Goal: Information Seeking & Learning: Learn about a topic

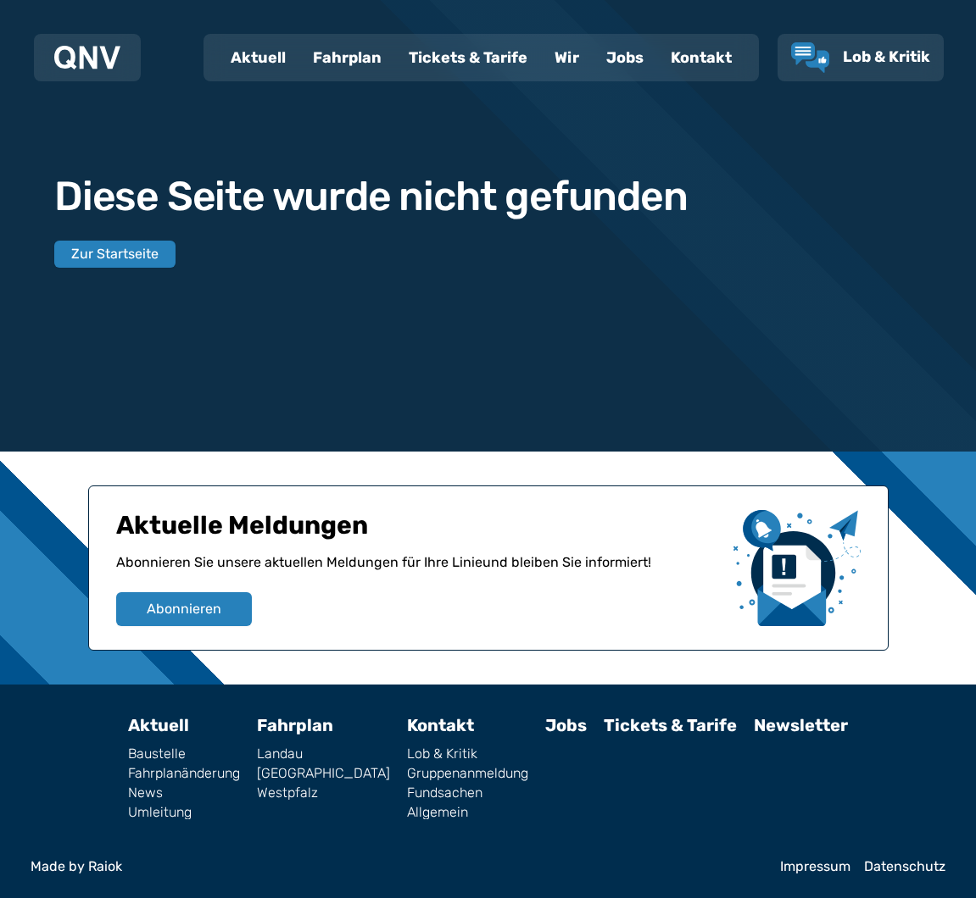
scroll to position [31, 0]
click at [171, 598] on button "Abonnieren" at bounding box center [183, 609] width 138 height 35
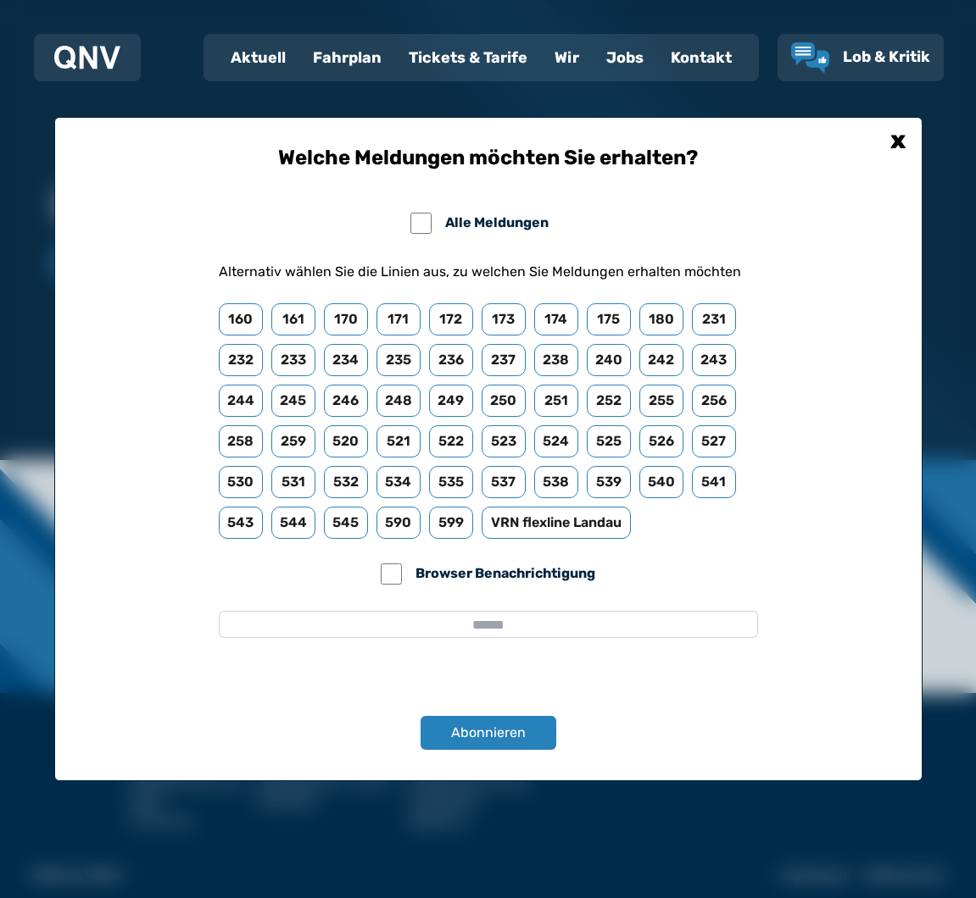
scroll to position [23, 1]
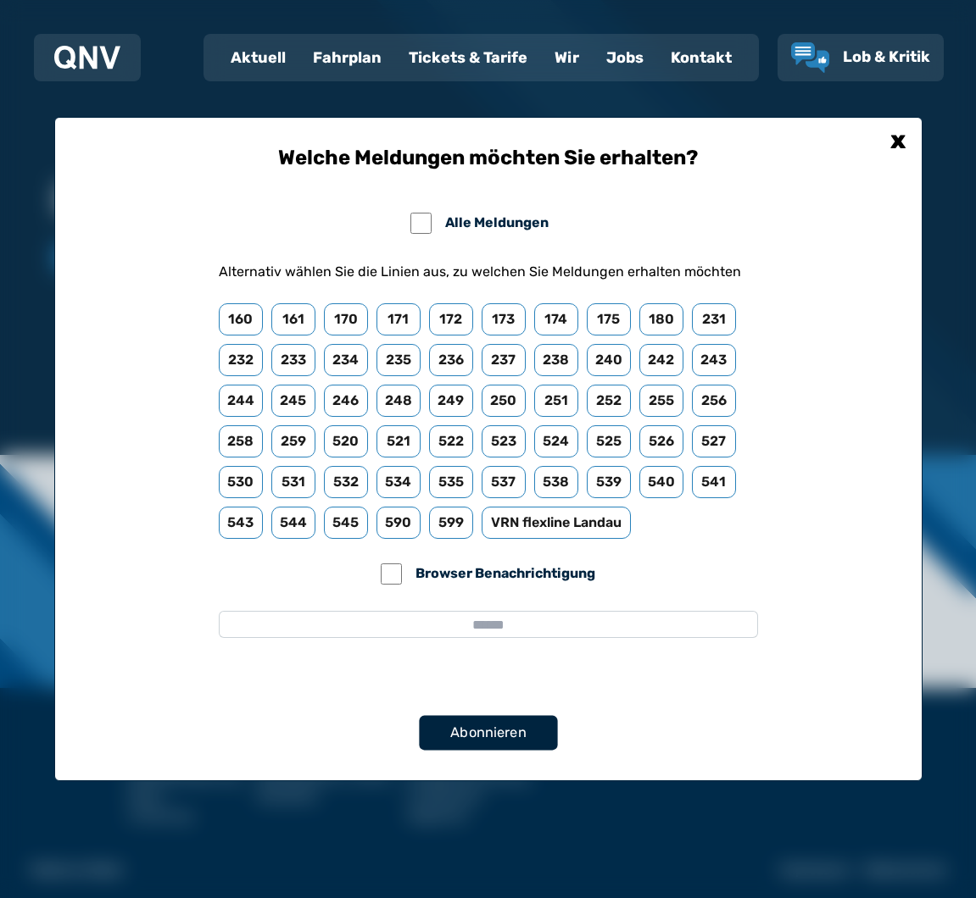
click at [486, 734] on span "Abonnieren" at bounding box center [488, 733] width 76 height 20
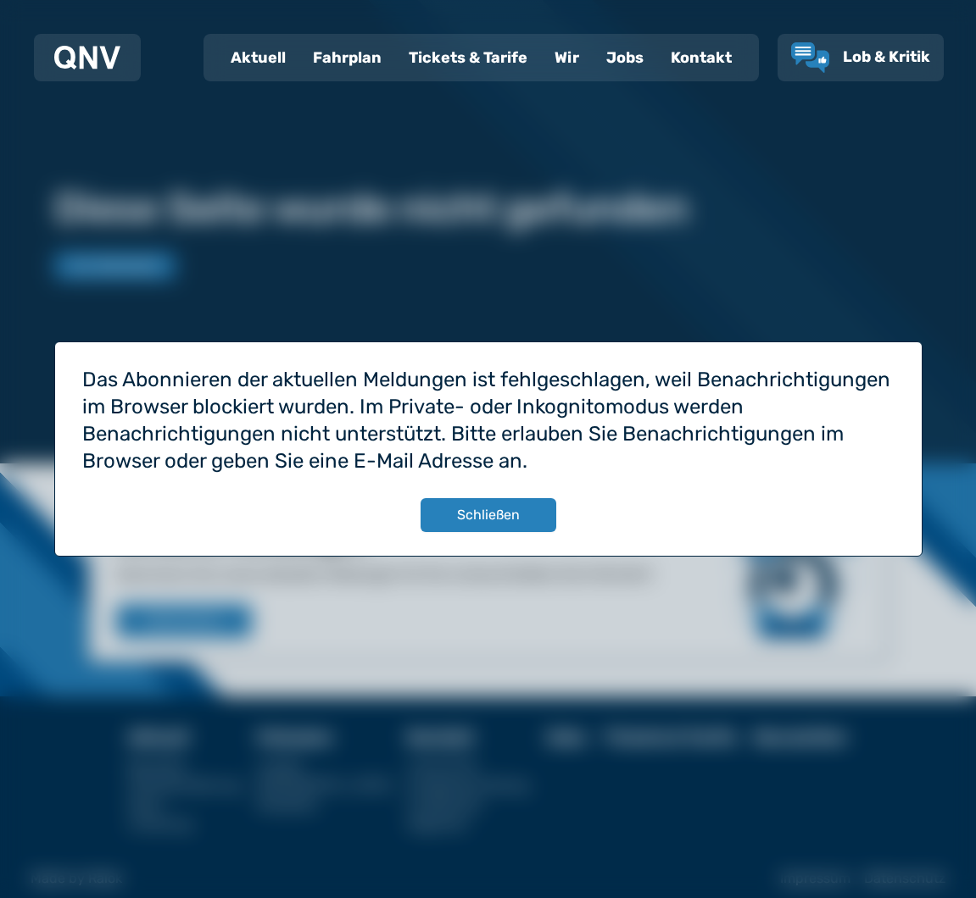
scroll to position [22, 0]
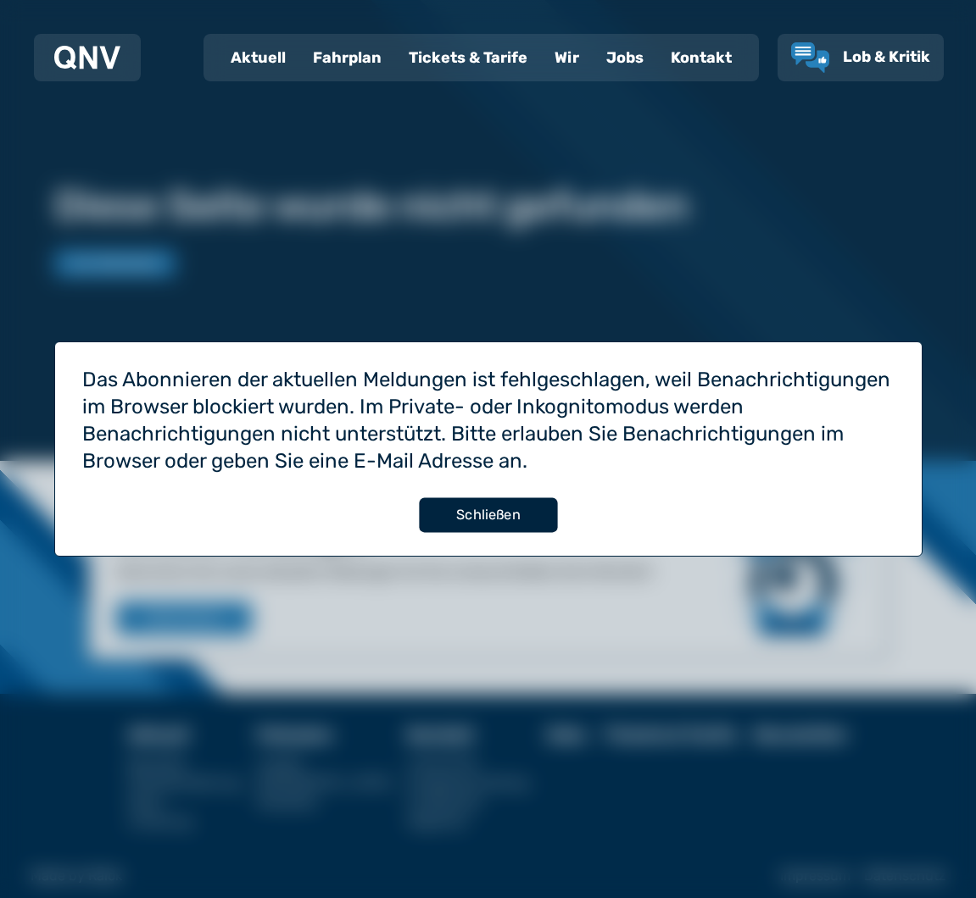
click at [513, 522] on button "Schließen" at bounding box center [488, 515] width 138 height 35
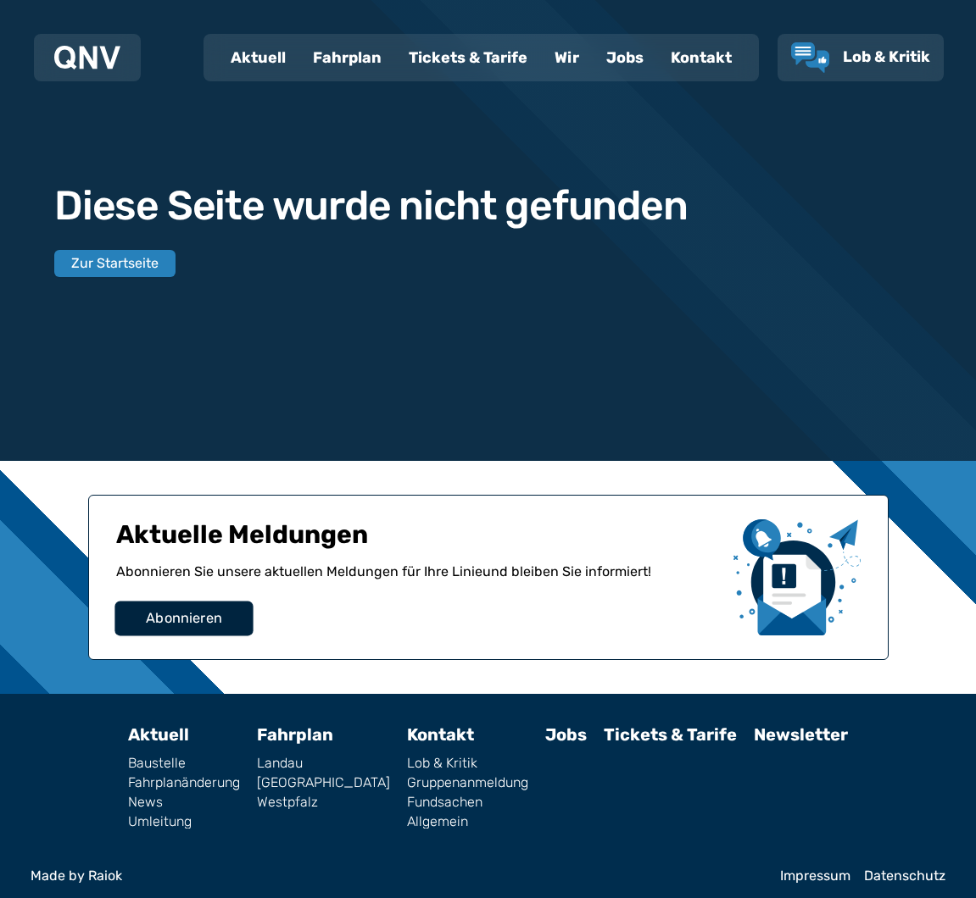
click at [202, 608] on button "Abonnieren" at bounding box center [183, 619] width 138 height 35
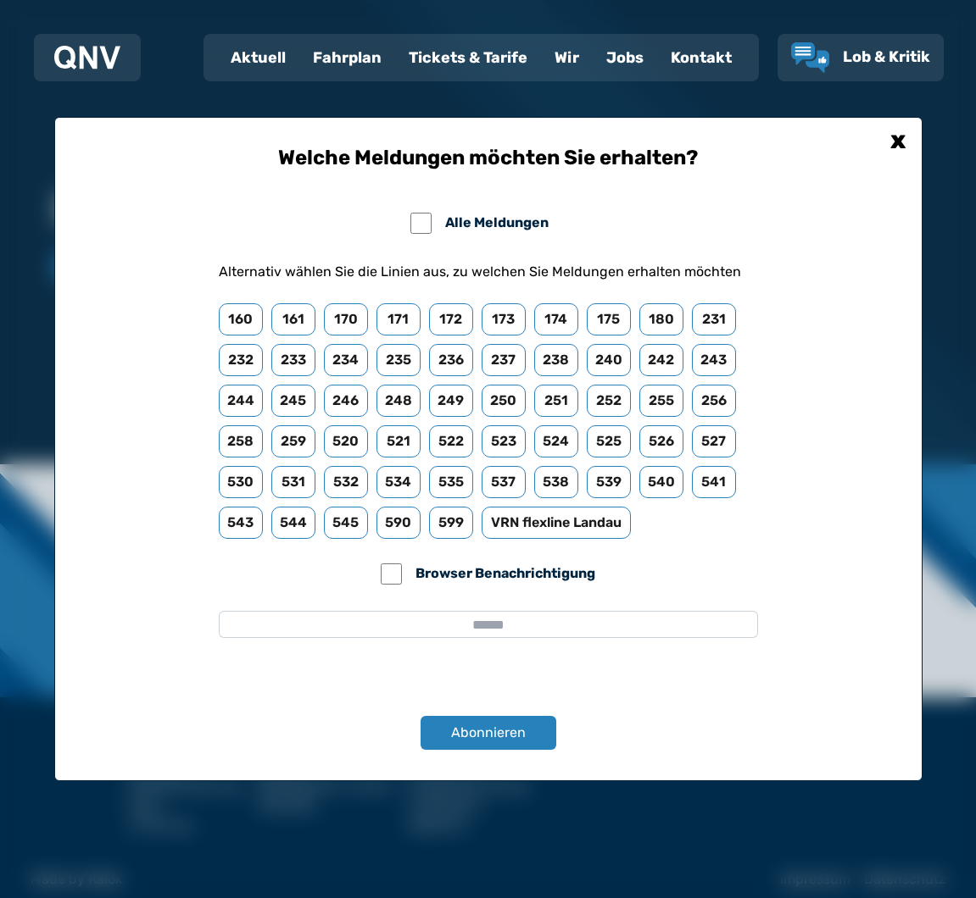
scroll to position [18, 0]
click at [487, 725] on span "Abonnieren" at bounding box center [488, 733] width 76 height 20
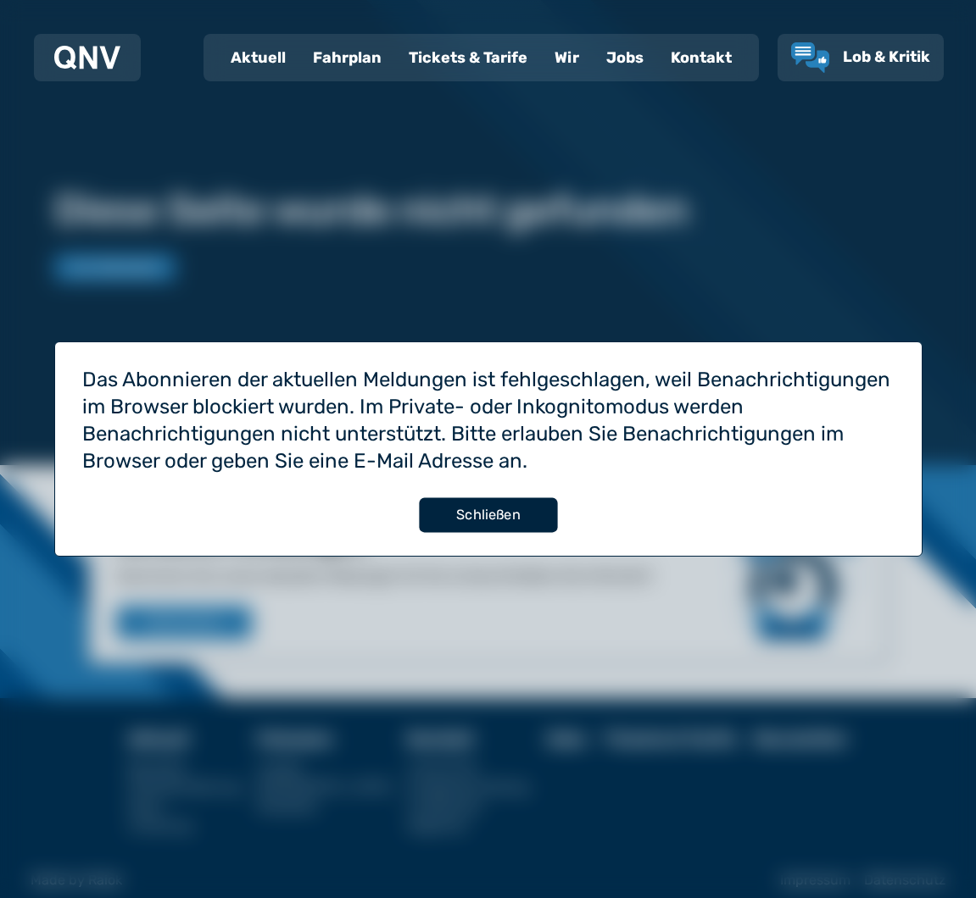
click at [498, 510] on button "Schließen" at bounding box center [488, 515] width 138 height 35
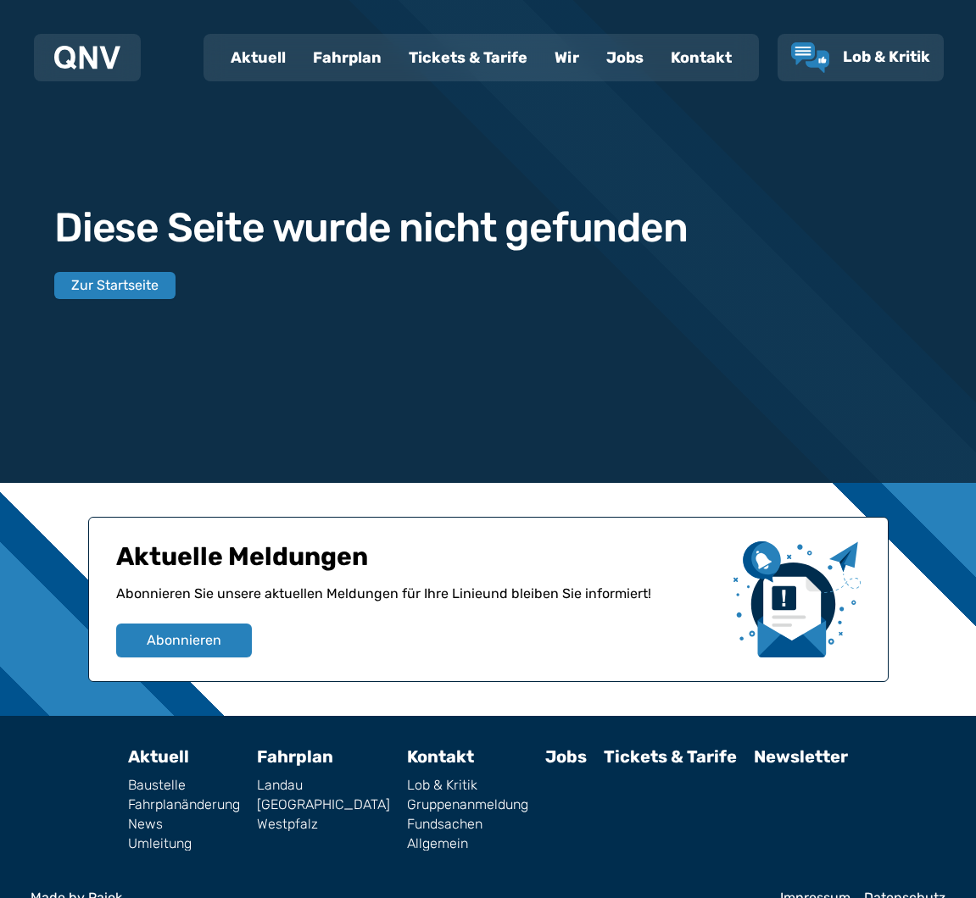
scroll to position [0, 0]
click at [108, 285] on button "Zur Startseite" at bounding box center [115, 286] width 124 height 28
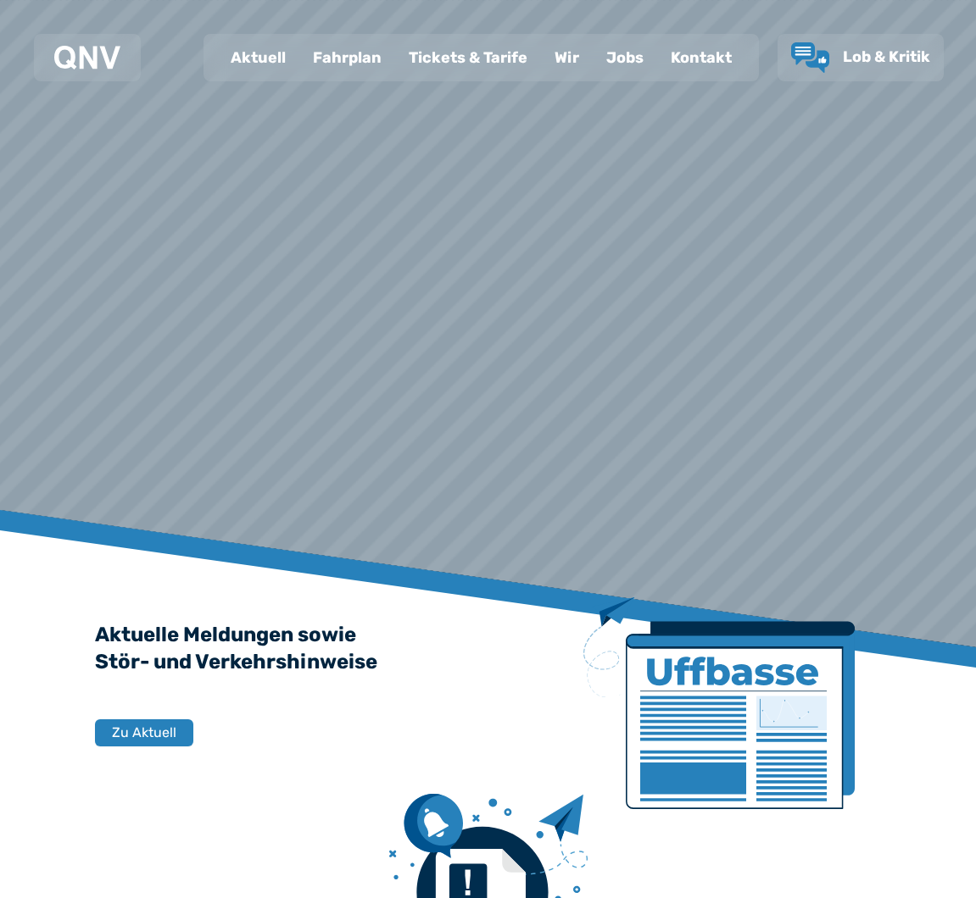
click at [262, 57] on div "Aktuell" at bounding box center [258, 58] width 82 height 44
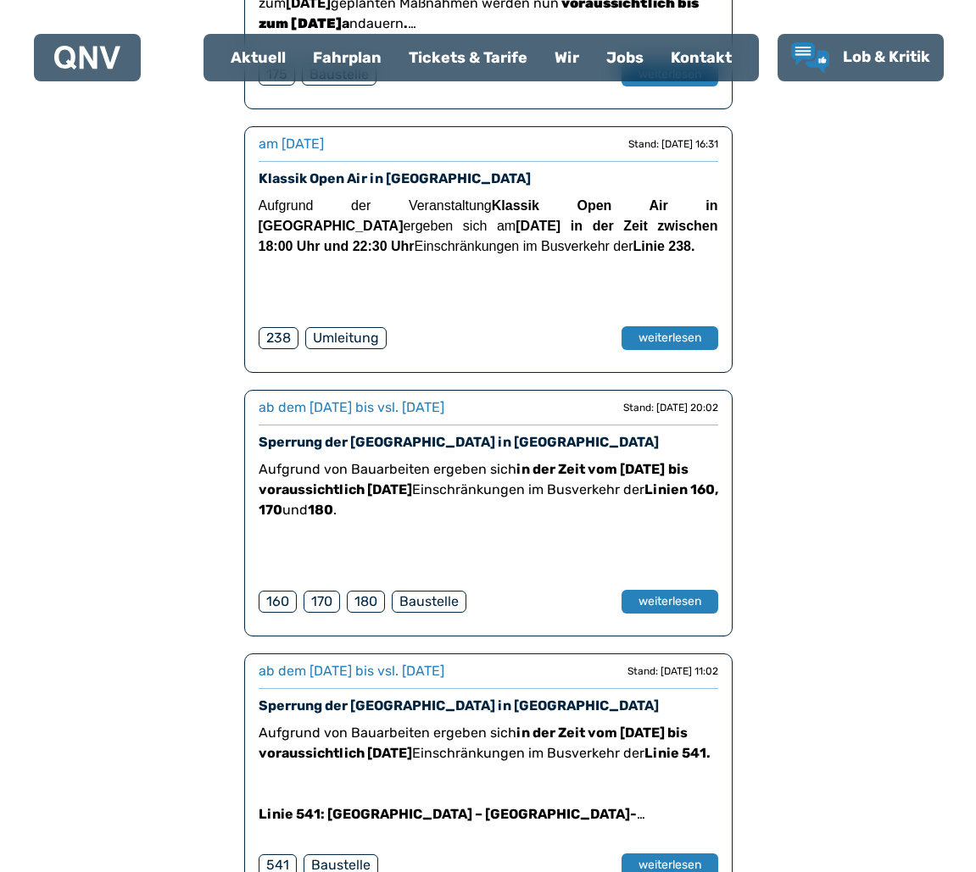
scroll to position [2047, 0]
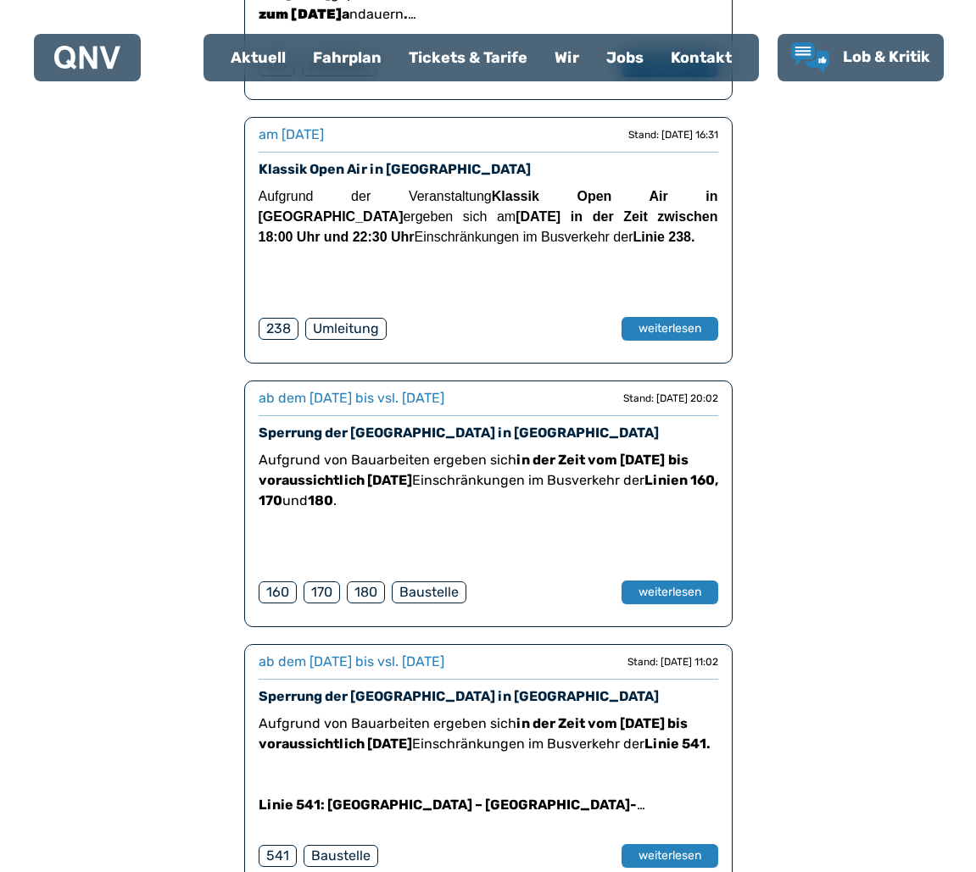
click at [889, 556] on div "ab dem 13.08.2025 bis vsl. 19.08.2025 ab dem 13.08.2025 bis vsl. 19.08.2025 Sta…" at bounding box center [488, 483] width 894 height 3368
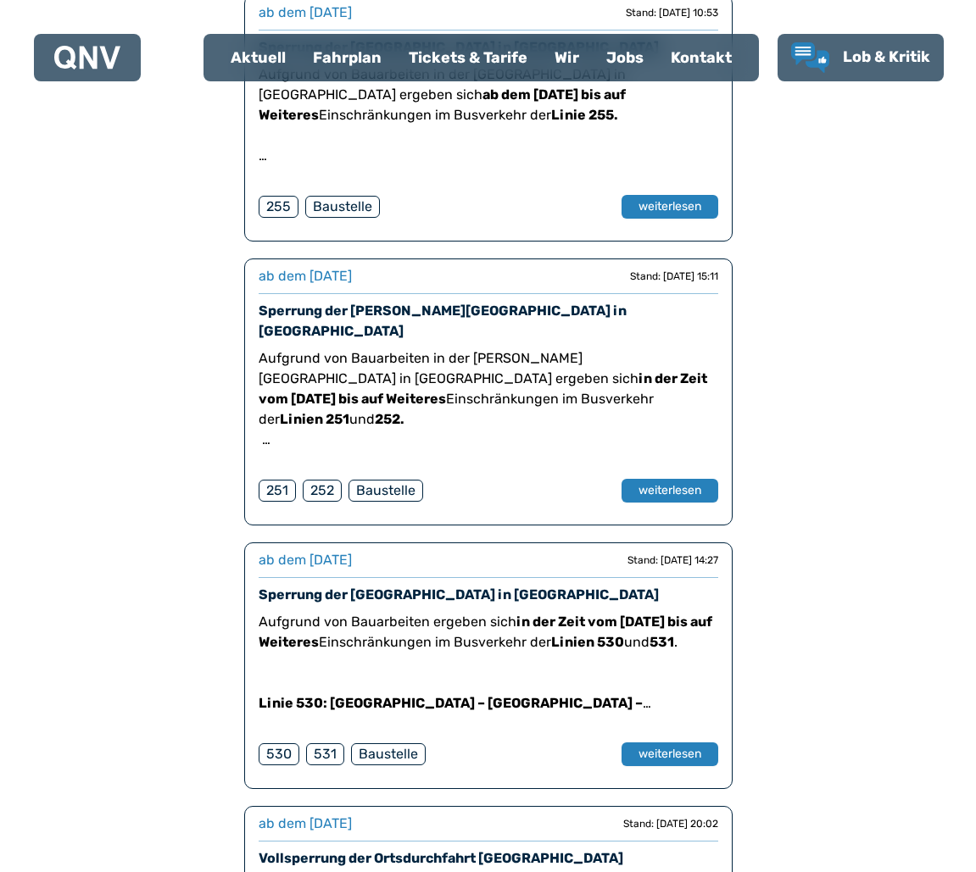
scroll to position [6146, 0]
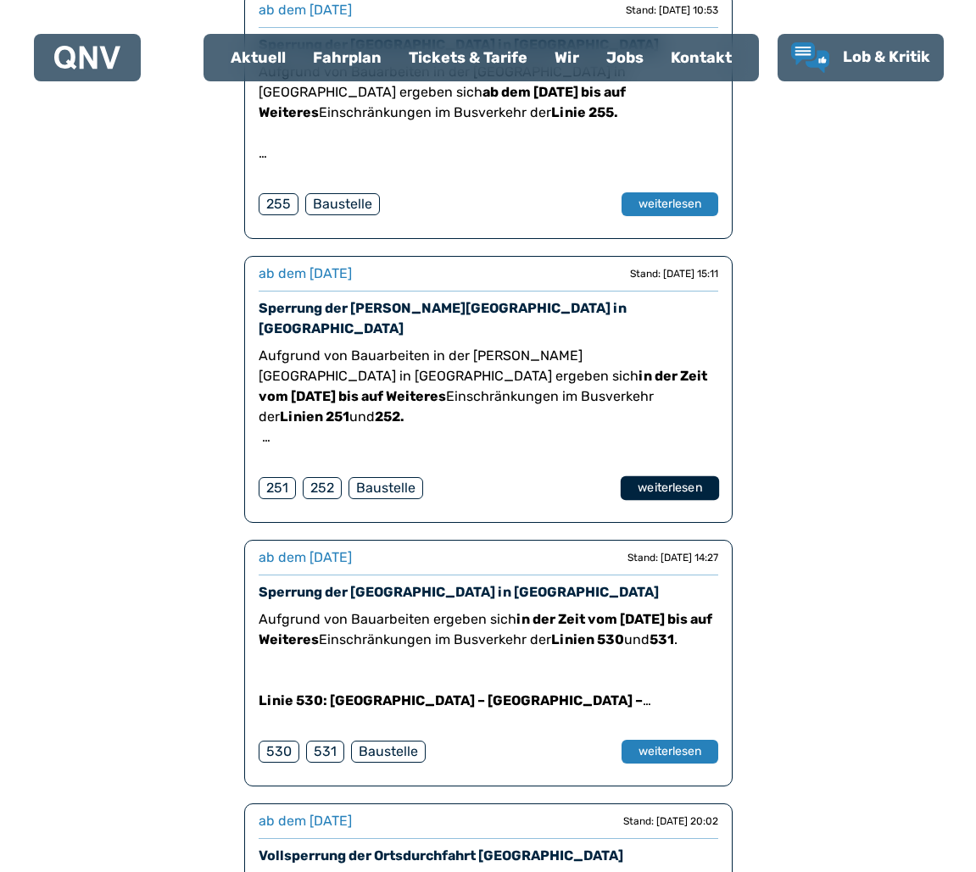
click at [673, 475] on button "weiterlesen" at bounding box center [669, 487] width 98 height 25
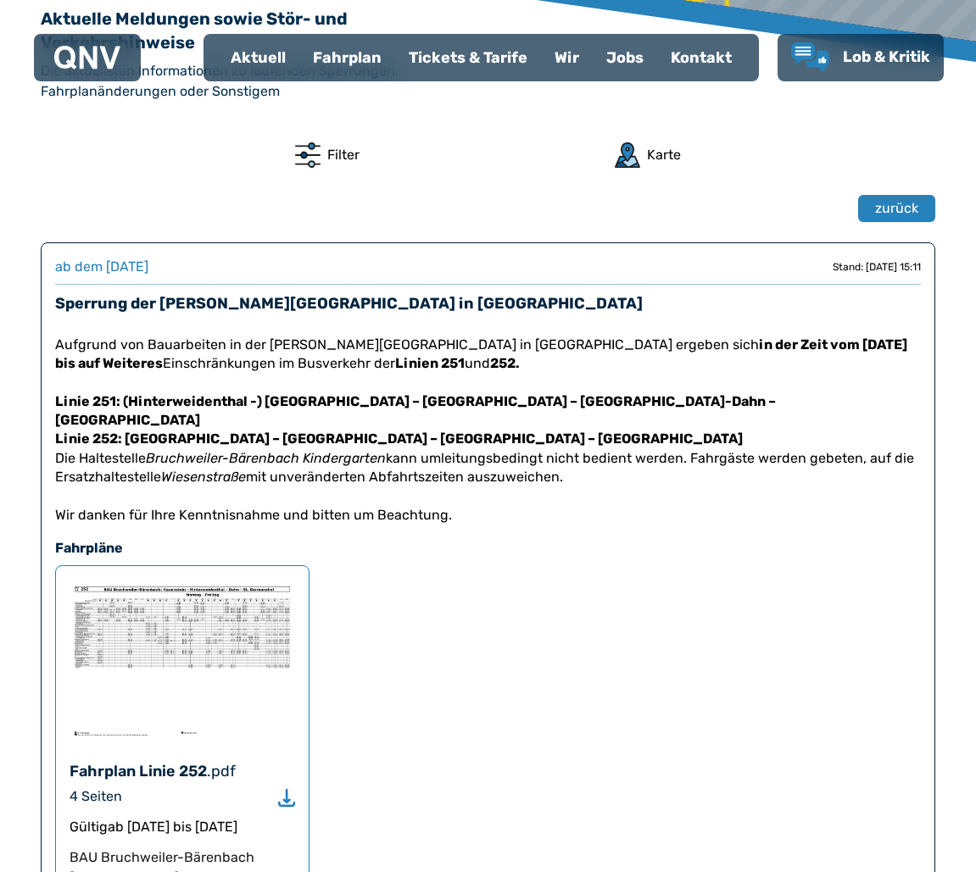
scroll to position [577, 0]
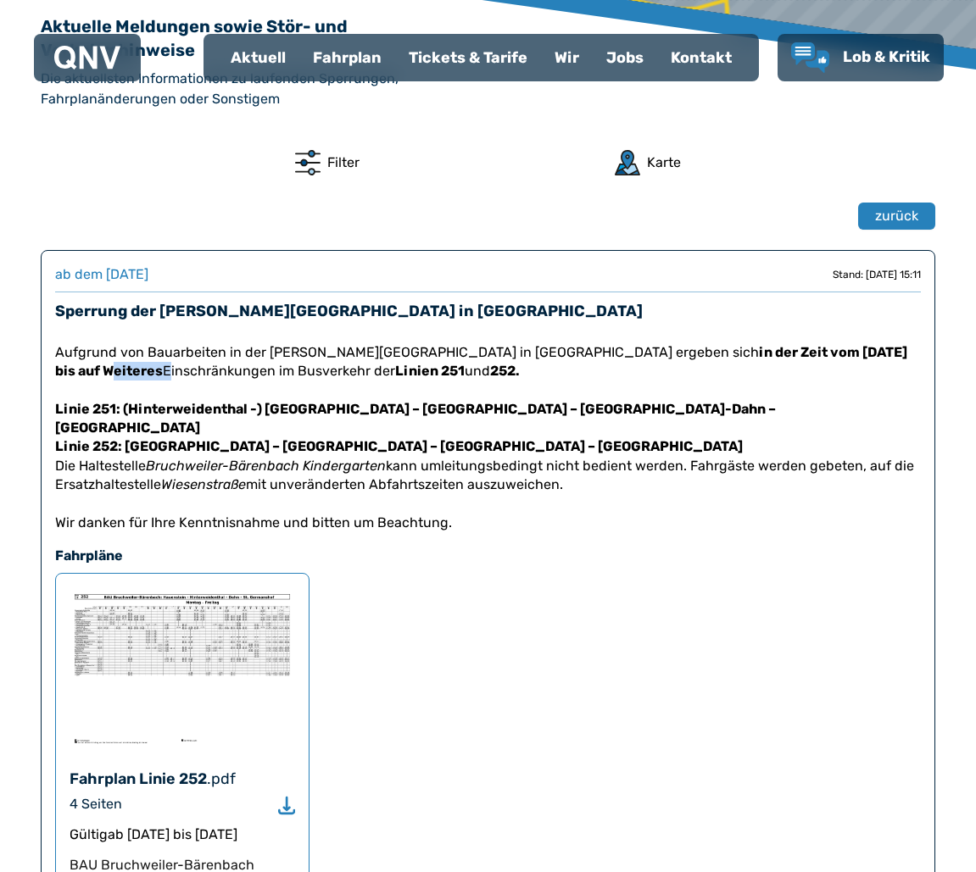
drag, startPoint x: 847, startPoint y: 350, endPoint x: 120, endPoint y: 369, distance: 727.4
click at [120, 369] on p "Aufgrund von Bauarbeiten in der Otto-Muck-Straße in Bruchweiler-Bärenbach ergeb…" at bounding box center [487, 362] width 865 height 38
click at [776, 364] on p "Aufgrund von Bauarbeiten in der Otto-Muck-Straße in Bruchweiler-Bärenbach ergeb…" at bounding box center [487, 362] width 865 height 38
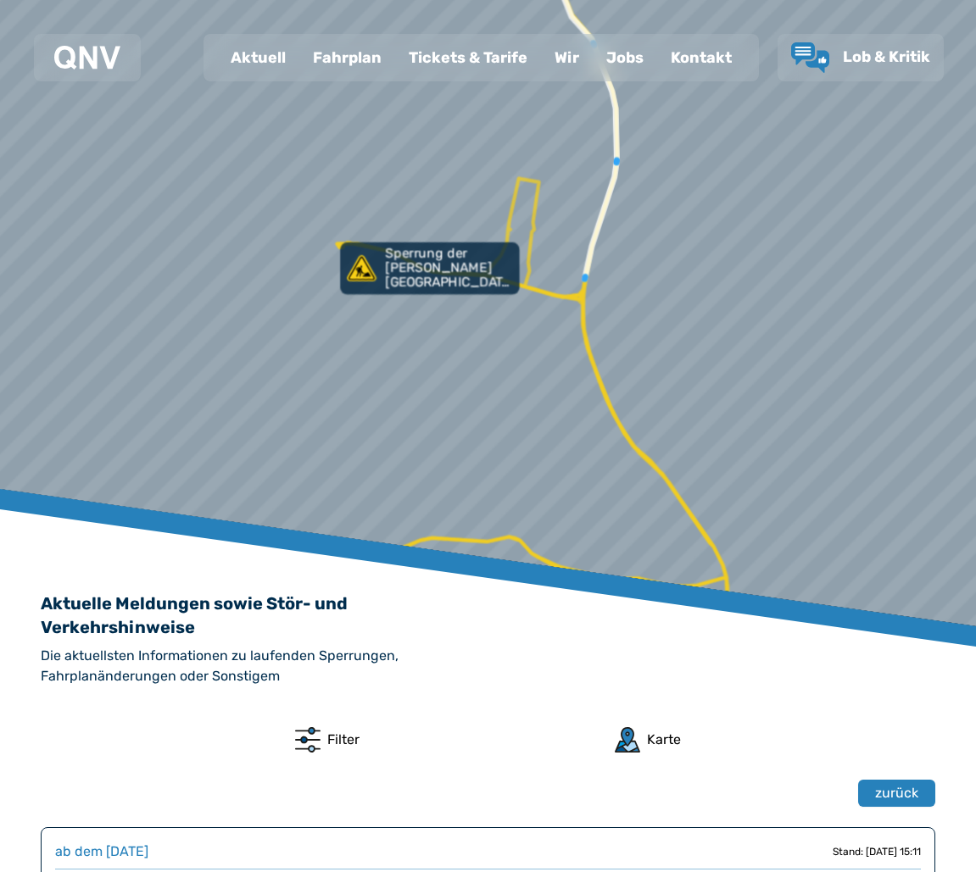
scroll to position [0, 0]
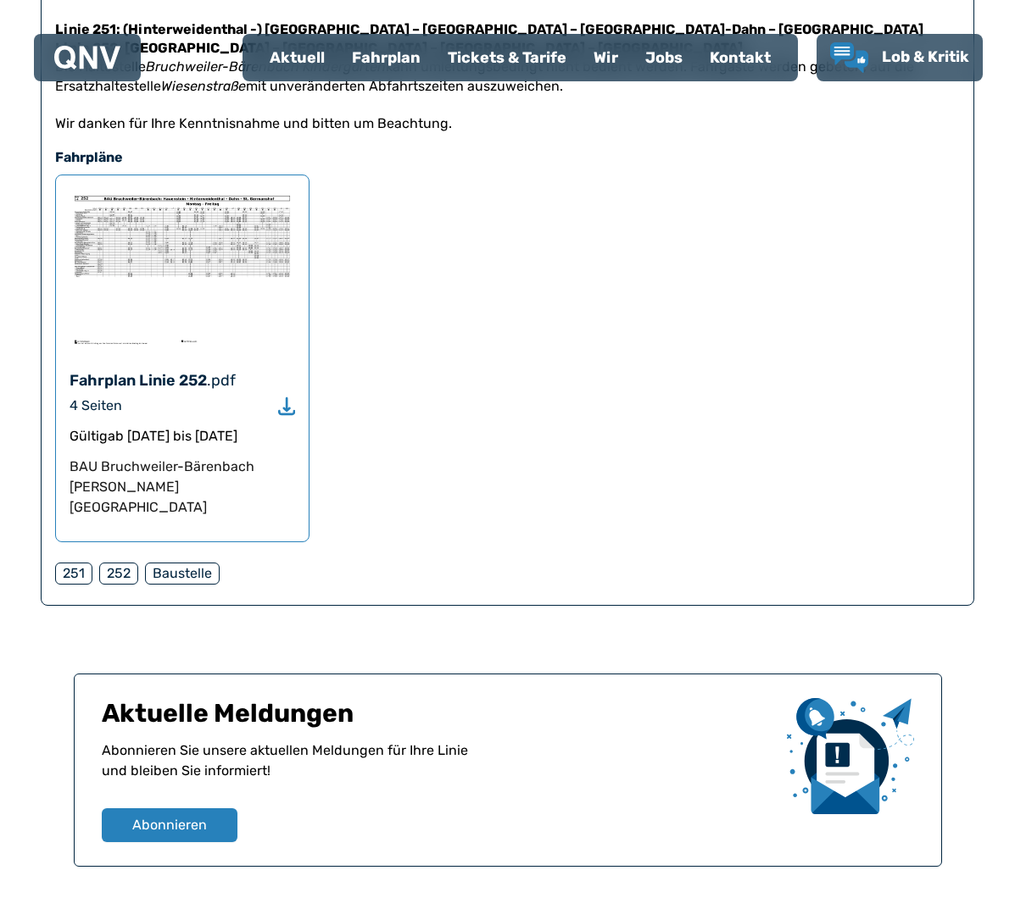
scroll to position [976, 0]
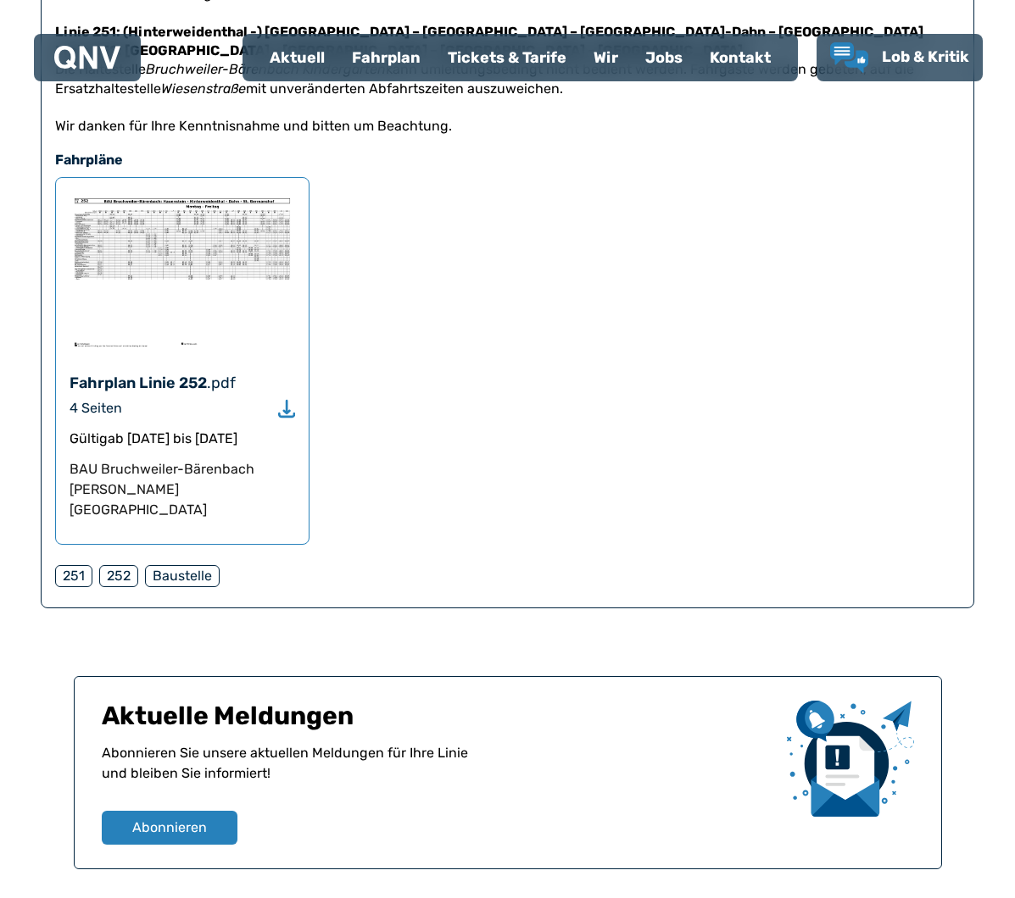
drag, startPoint x: 75, startPoint y: 434, endPoint x: 241, endPoint y: 437, distance: 166.2
click at [291, 439] on div "Gültig ab [DATE] bis [DATE]" at bounding box center [181, 439] width 225 height 20
click at [192, 442] on div "Gültig ab [DATE] bis [DATE]" at bounding box center [181, 439] width 225 height 20
drag, startPoint x: 70, startPoint y: 435, endPoint x: 340, endPoint y: 453, distance: 270.1
click at [340, 453] on div "Fahrplan Linie 252 .pdf 4 Seiten Gültig ab [DATE] bis [DATE] BAU [GEOGRAPHIC_DA…" at bounding box center [507, 361] width 904 height 368
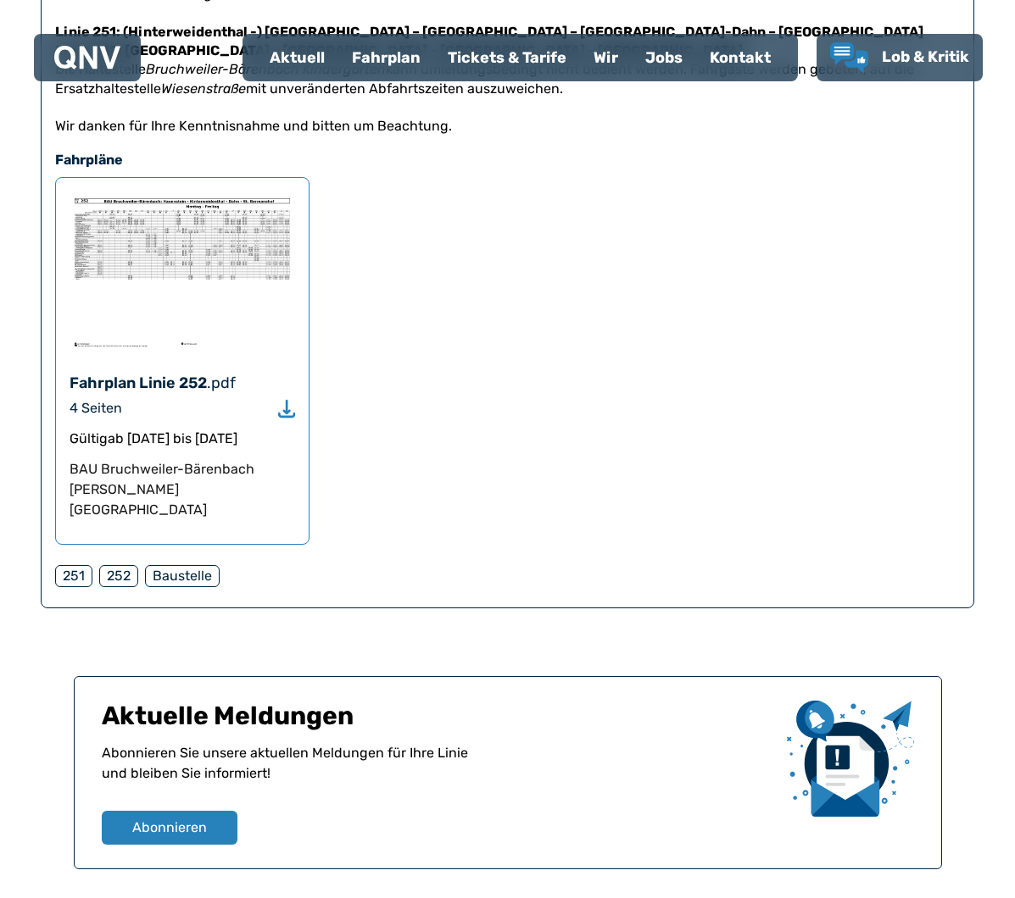
click at [208, 386] on div ".pdf" at bounding box center [221, 383] width 29 height 24
click at [284, 410] on icon "Download" at bounding box center [286, 408] width 17 height 19
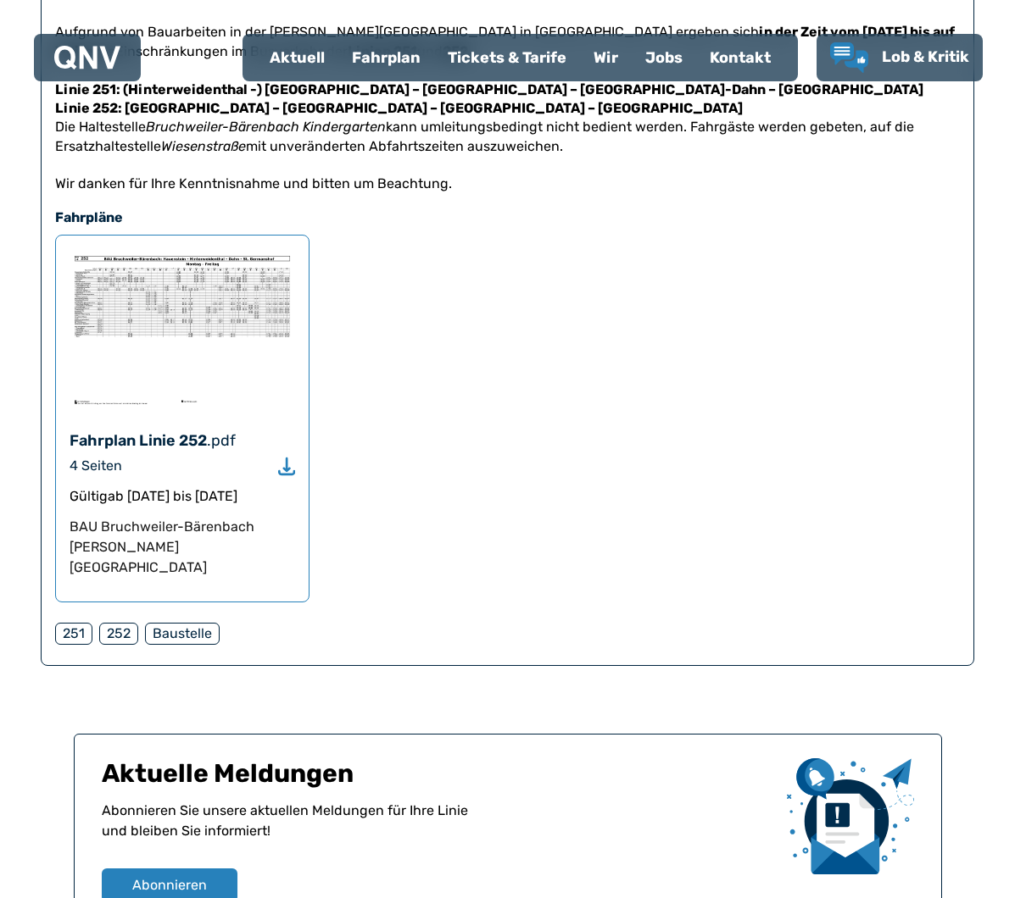
scroll to position [923, 0]
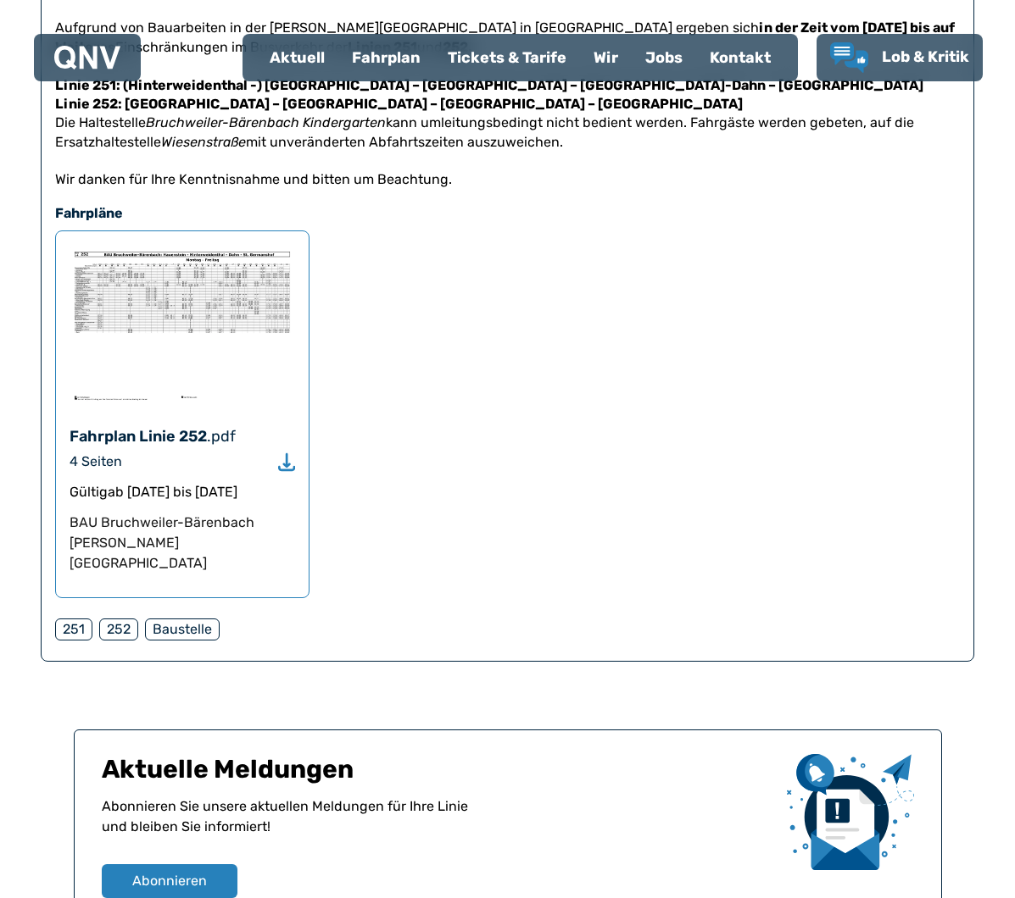
click at [195, 619] on div "Baustelle" at bounding box center [182, 630] width 75 height 22
click at [609, 612] on div "251 252 Baustelle" at bounding box center [454, 630] width 798 height 36
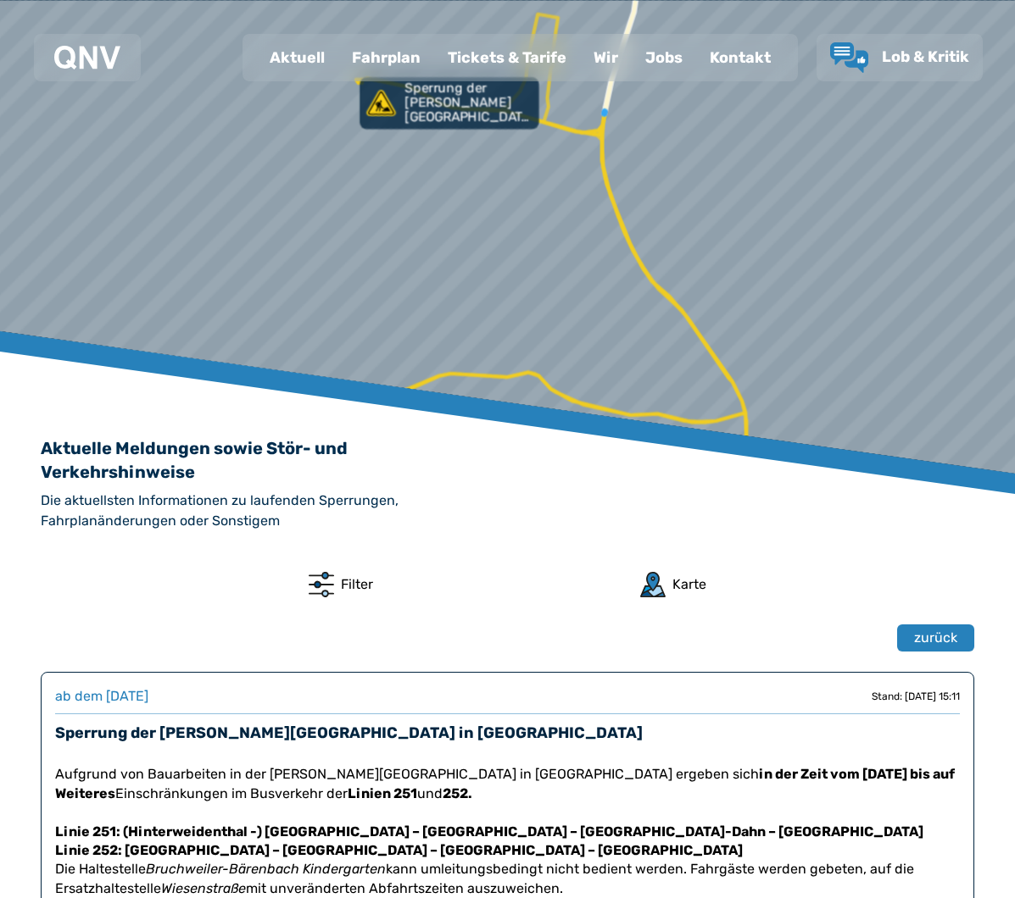
scroll to position [212, 0]
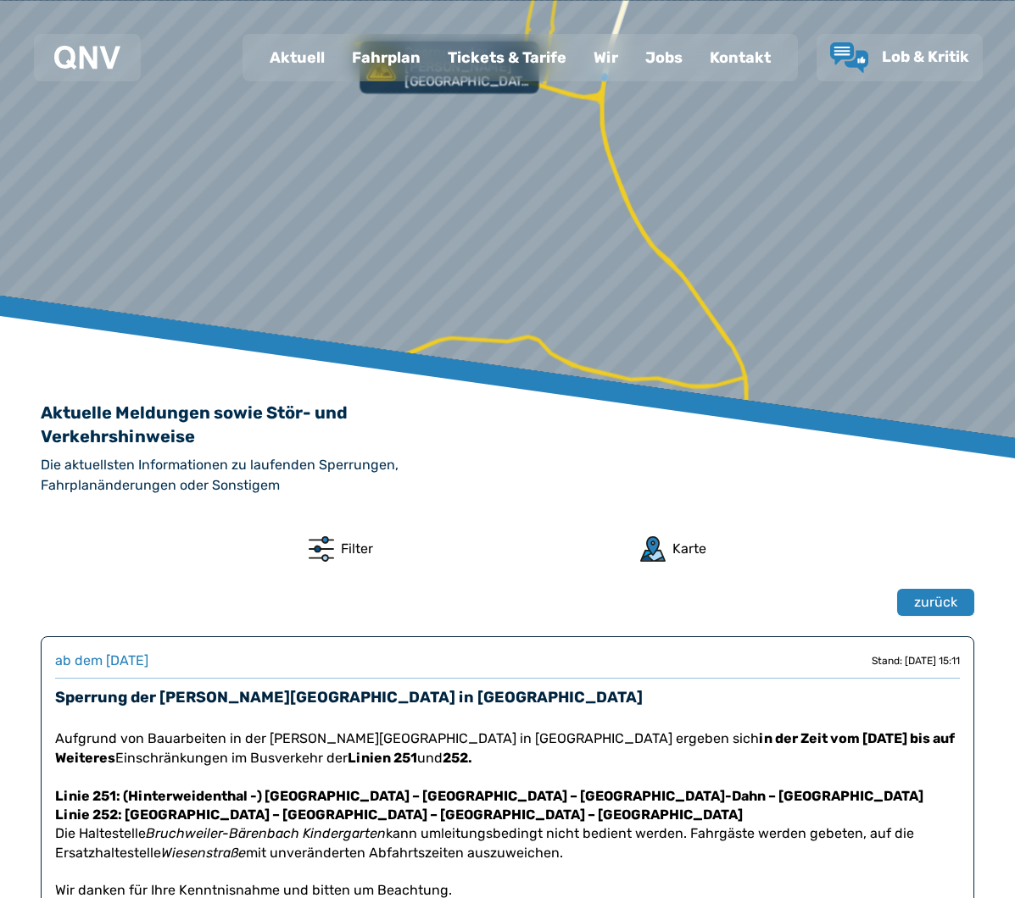
click at [310, 543] on icon "Filter-Dialog öffnen" at bounding box center [321, 549] width 25 height 25
select select "*"
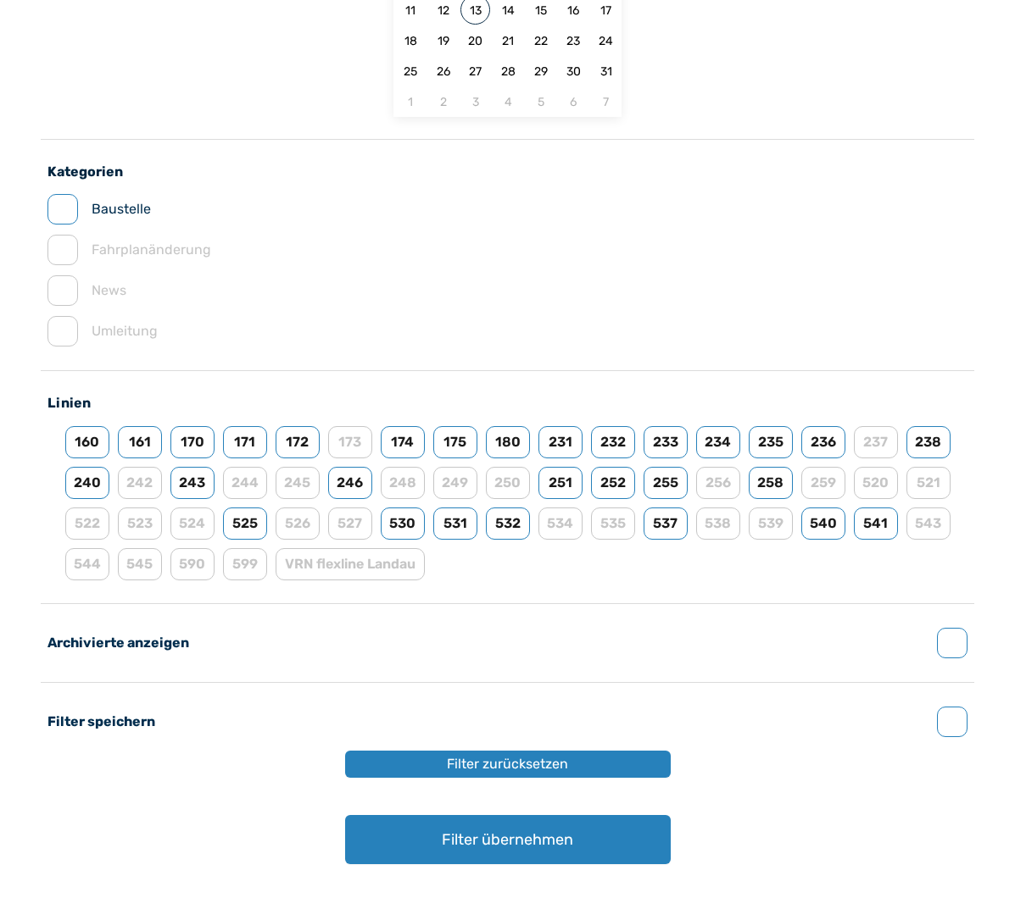
scroll to position [269, 0]
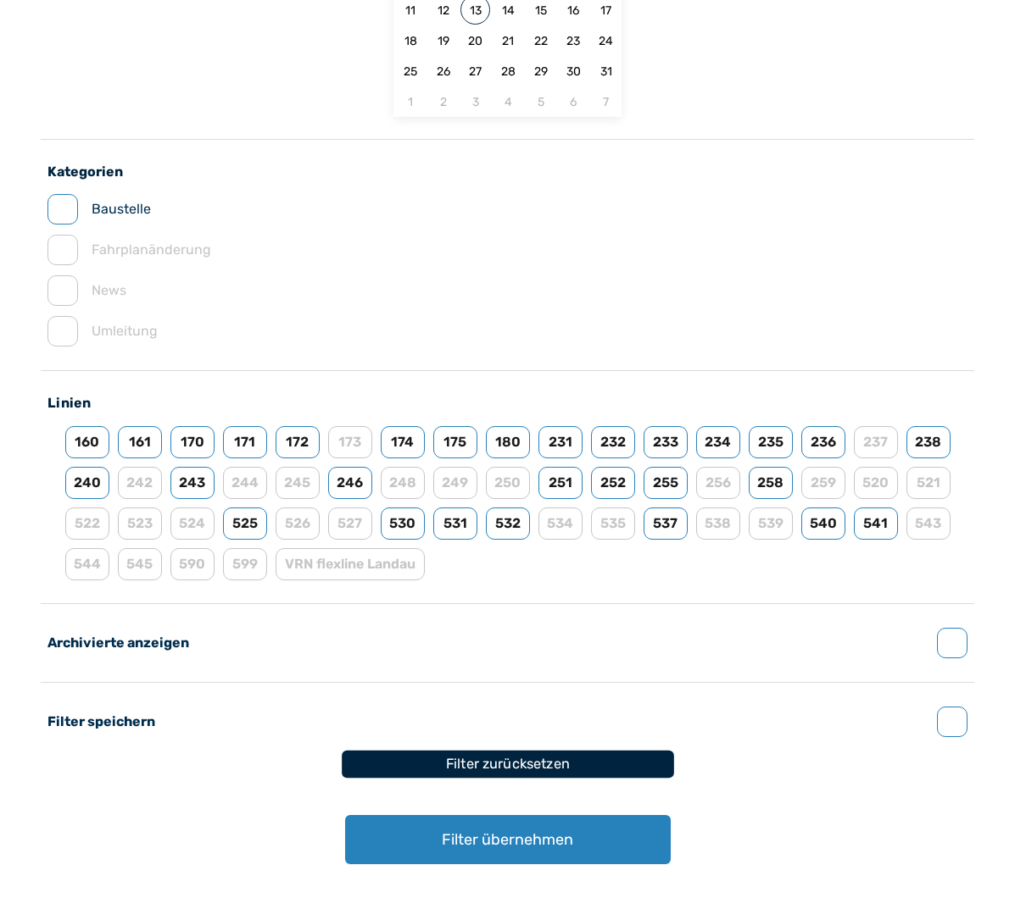
click at [524, 769] on button "Filter zurücksetzen" at bounding box center [508, 765] width 332 height 28
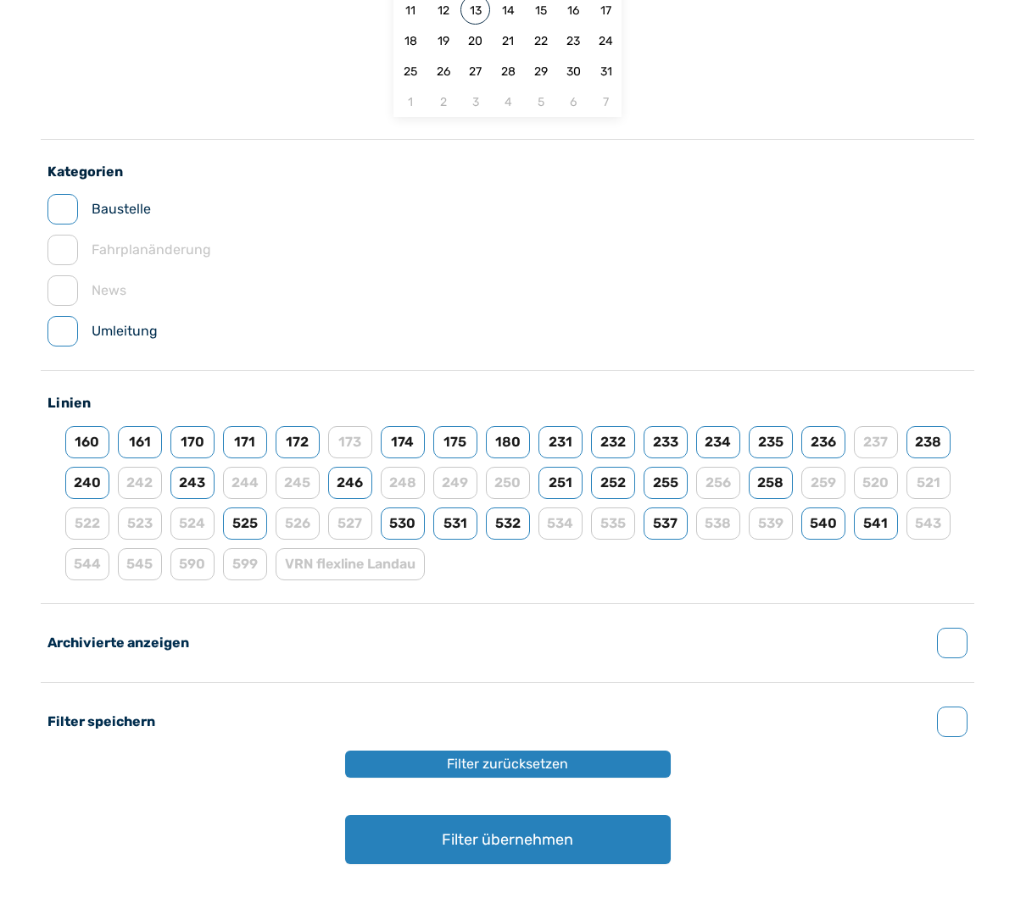
click at [566, 837] on button "Filter übernehmen" at bounding box center [507, 839] width 325 height 49
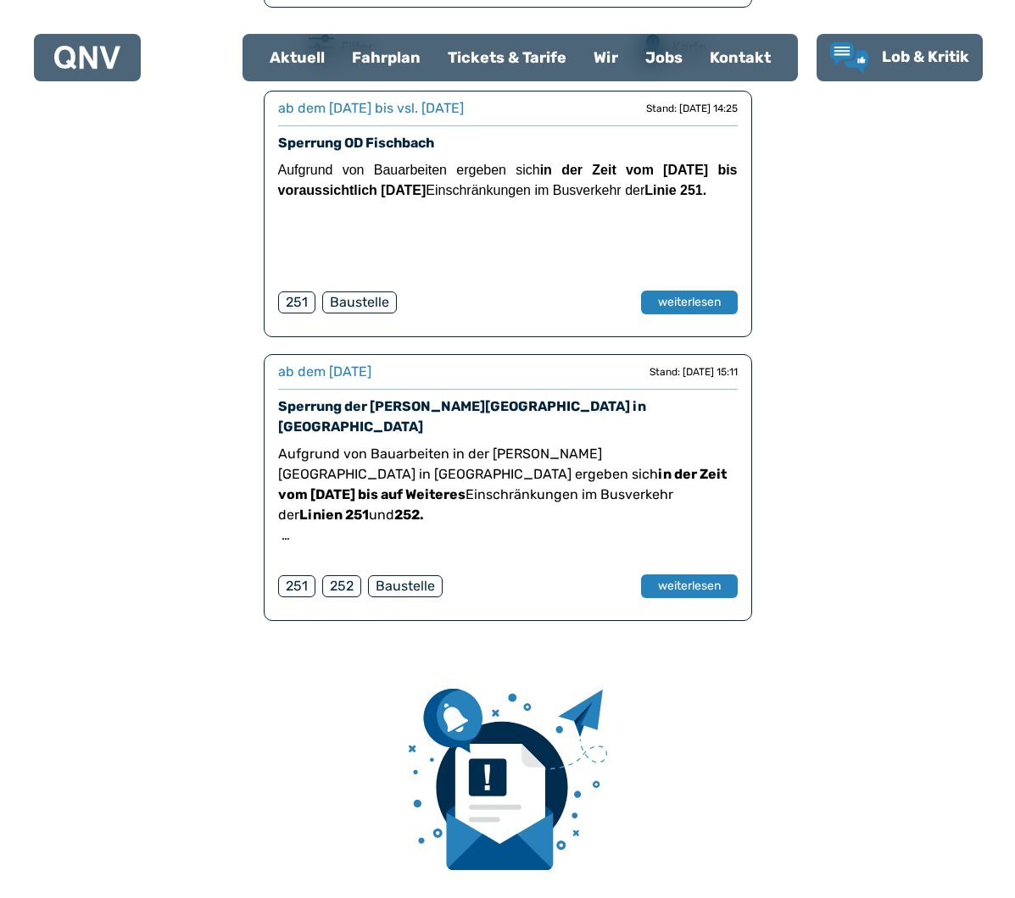
scroll to position [781, 0]
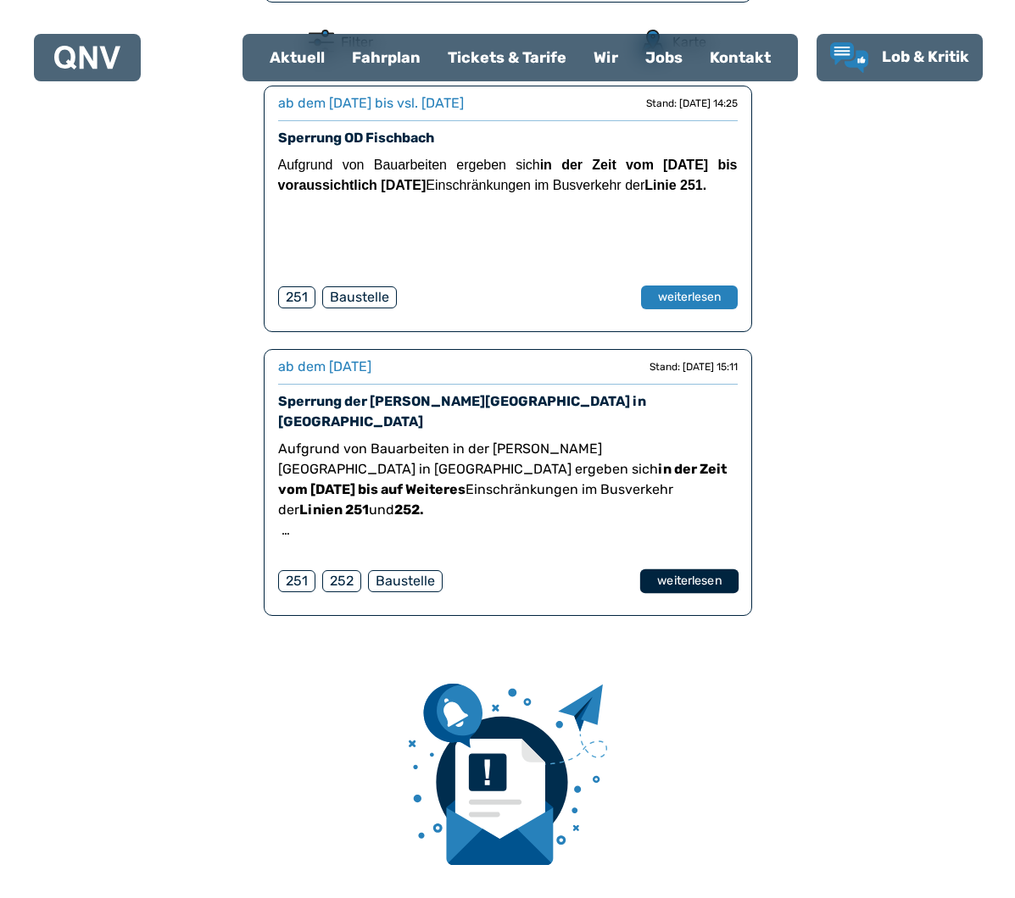
click at [687, 570] on button "weiterlesen" at bounding box center [688, 582] width 98 height 25
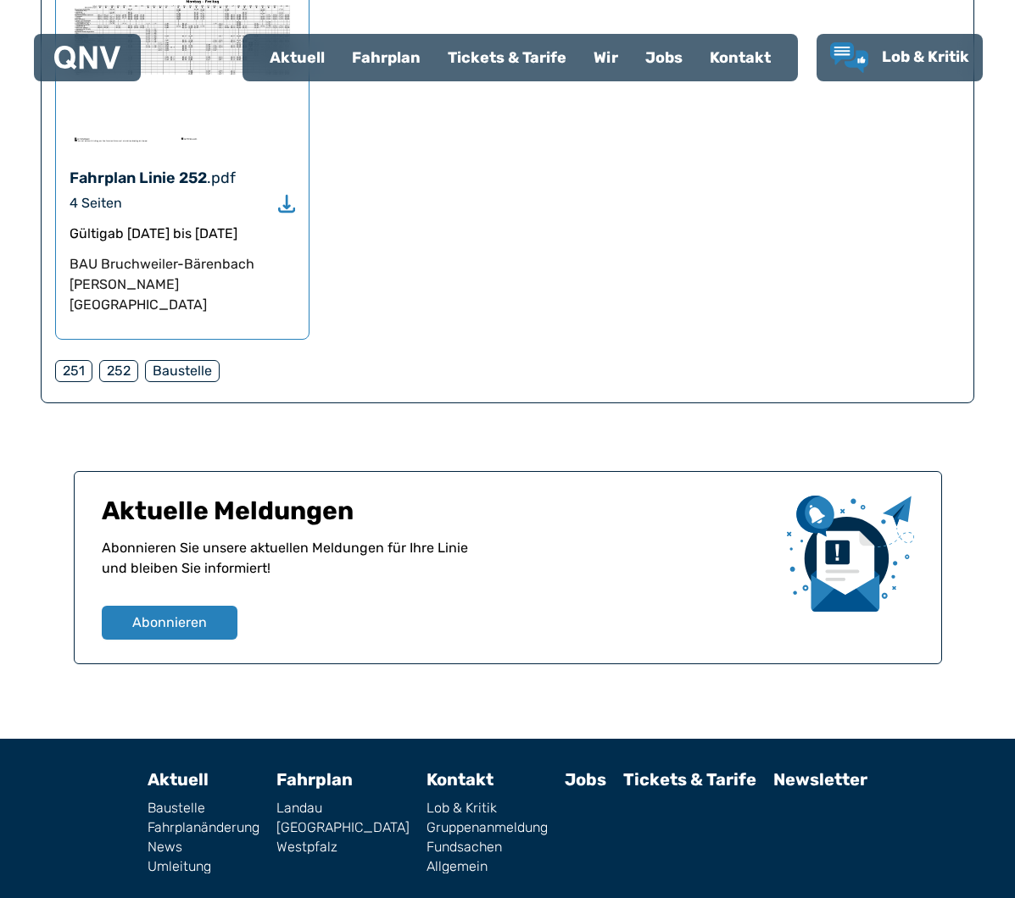
scroll to position [1193, 0]
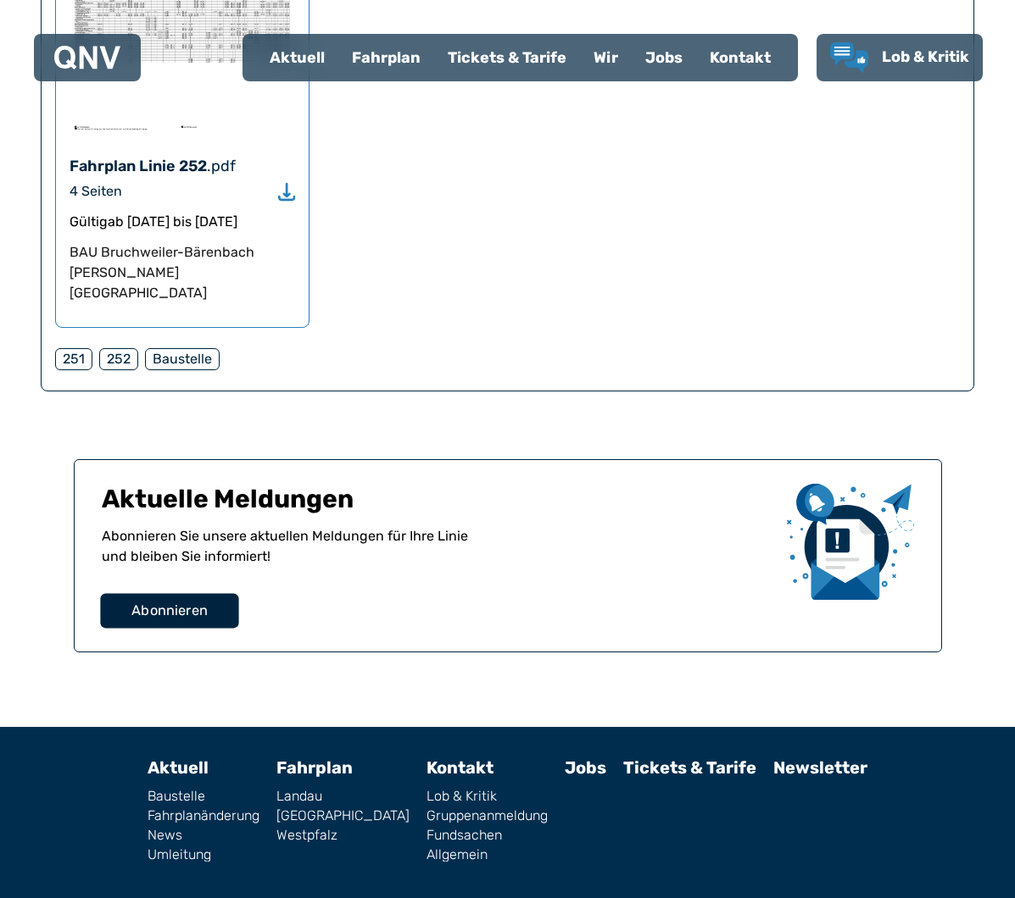
click at [164, 601] on span "Abonnieren" at bounding box center [169, 611] width 76 height 20
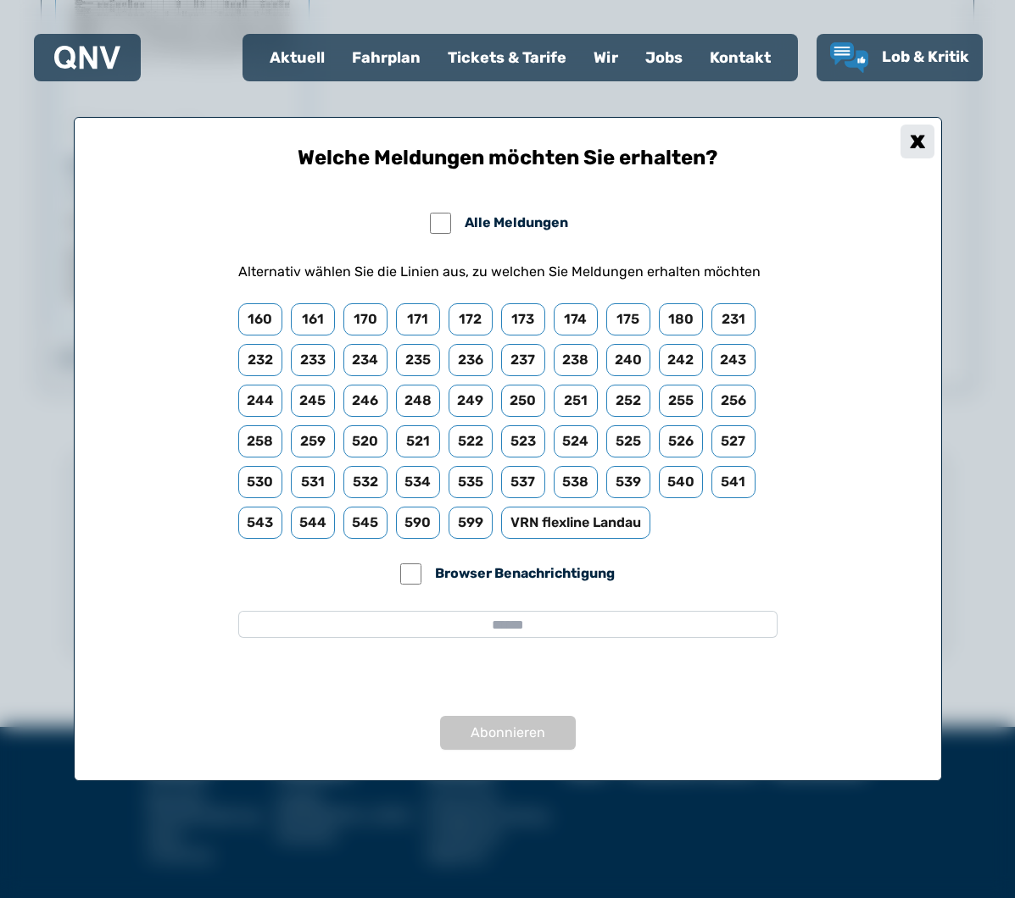
click at [916, 136] on div "x" at bounding box center [917, 142] width 34 height 34
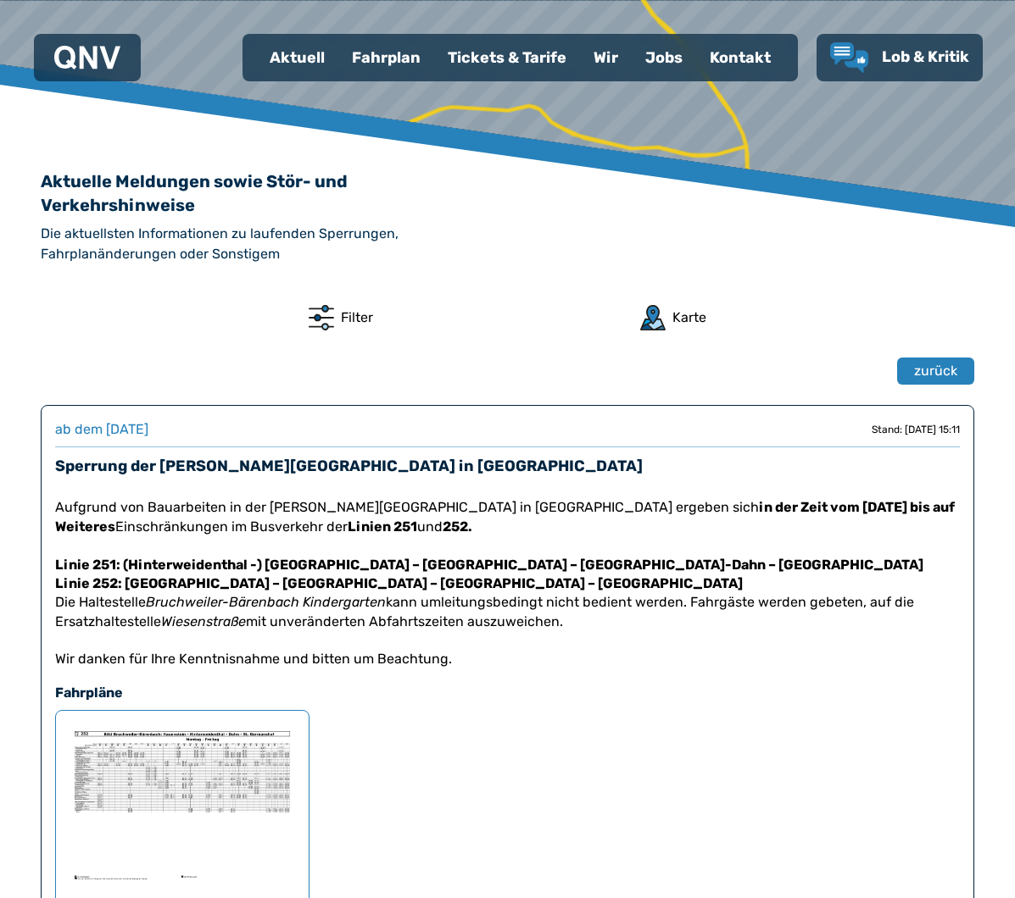
scroll to position [446, 0]
